Goal: Transaction & Acquisition: Purchase product/service

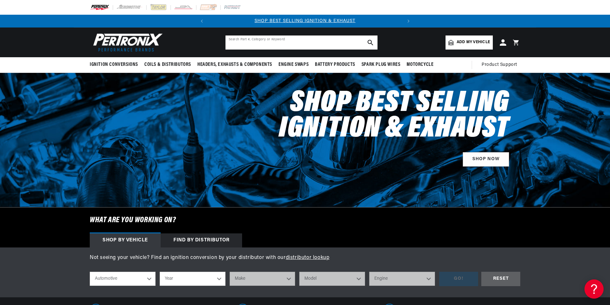
click at [238, 43] on input "text" at bounding box center [301, 42] width 152 height 14
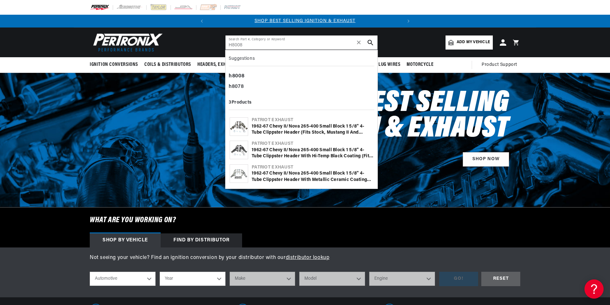
type input "H8008"
click at [237, 130] on img at bounding box center [239, 126] width 18 height 12
